Goal: Use online tool/utility: Utilize a website feature to perform a specific function

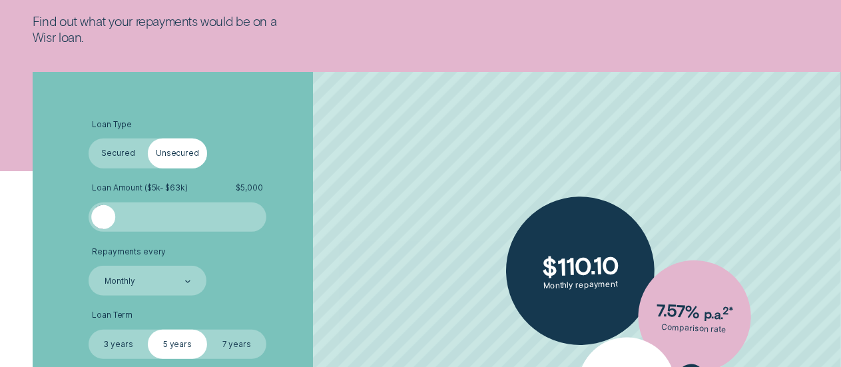
scroll to position [227, 0]
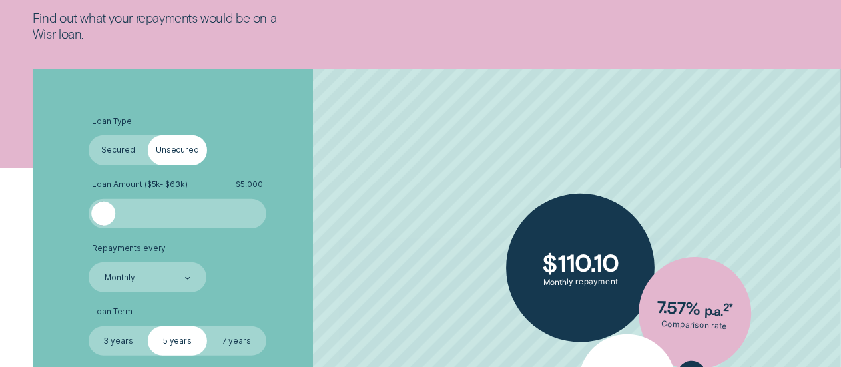
click at [116, 220] on div at bounding box center [104, 214] width 24 height 24
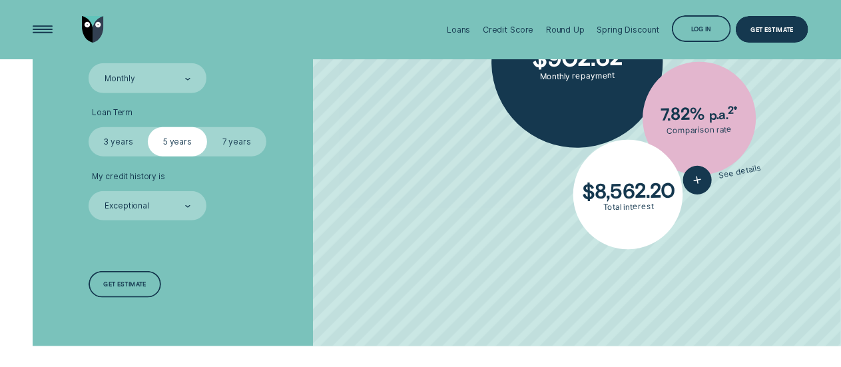
scroll to position [420, 0]
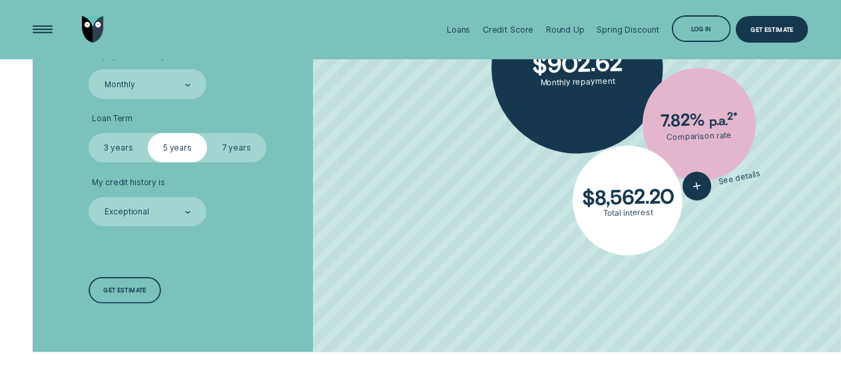
click at [230, 149] on label "7 years" at bounding box center [236, 147] width 59 height 29
click at [207, 133] on input "7 years" at bounding box center [207, 133] width 0 height 0
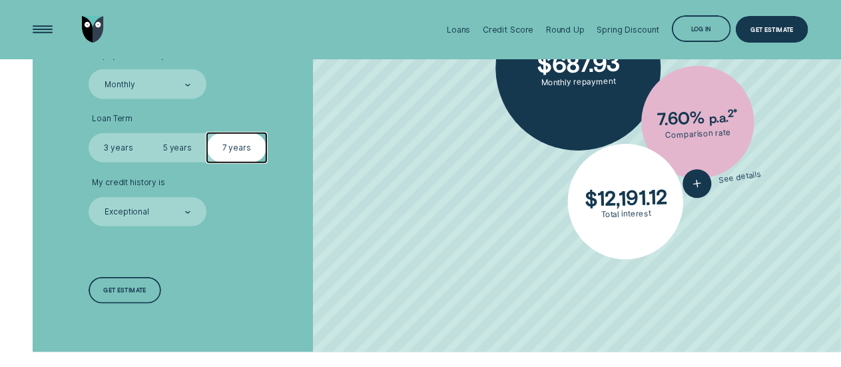
click at [182, 159] on label "5 years" at bounding box center [177, 147] width 59 height 29
click at [148, 133] on input "5 years" at bounding box center [148, 133] width 0 height 0
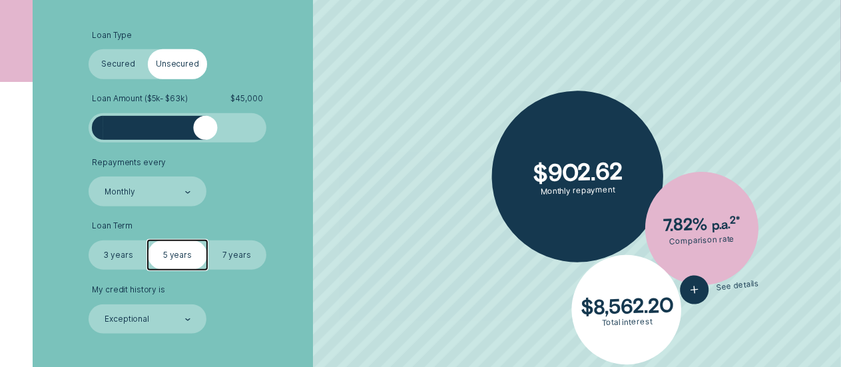
scroll to position [310, 0]
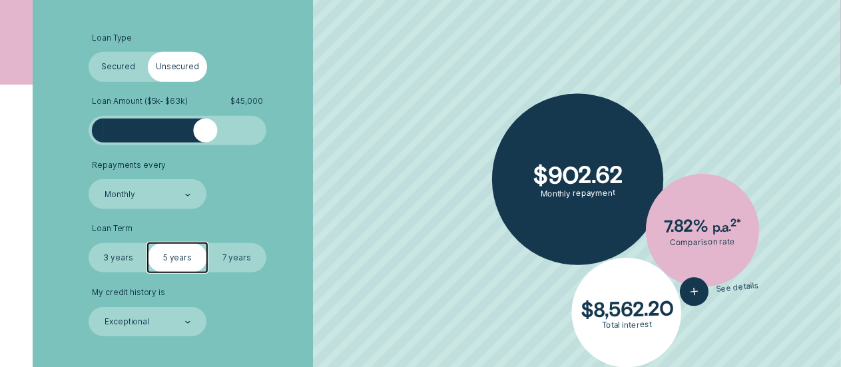
click at [113, 72] on label "Secured" at bounding box center [118, 66] width 59 height 29
click at [89, 52] on input "Secured" at bounding box center [89, 52] width 0 height 0
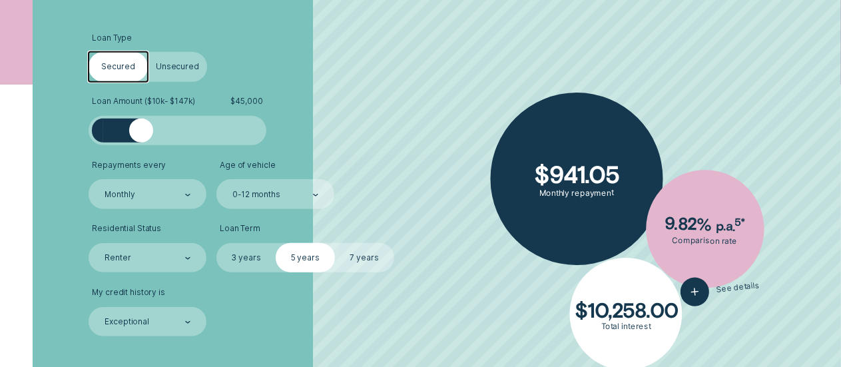
click at [174, 65] on label "Unsecured" at bounding box center [177, 66] width 59 height 29
click at [148, 52] on input "Unsecured" at bounding box center [148, 52] width 0 height 0
